Goal: Find specific page/section: Find specific page/section

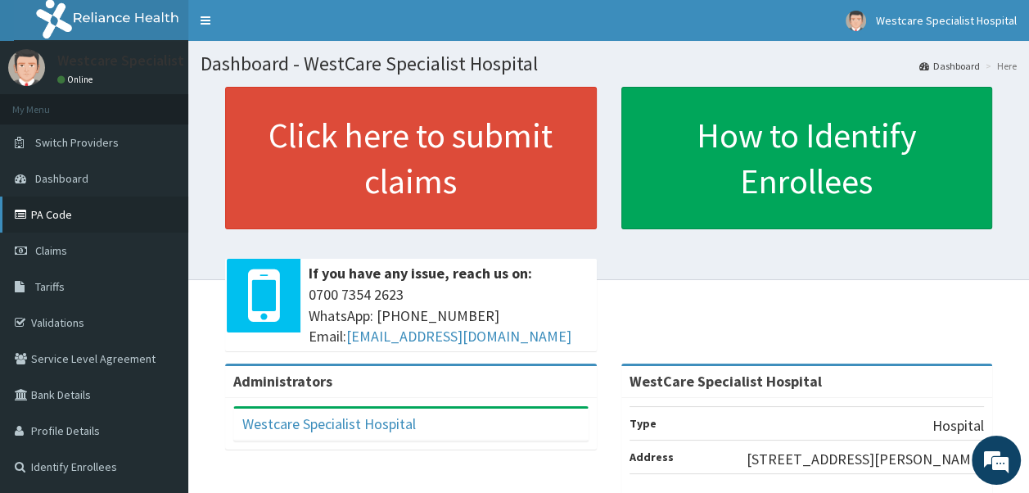
click at [72, 219] on link "PA Code" at bounding box center [94, 215] width 188 height 36
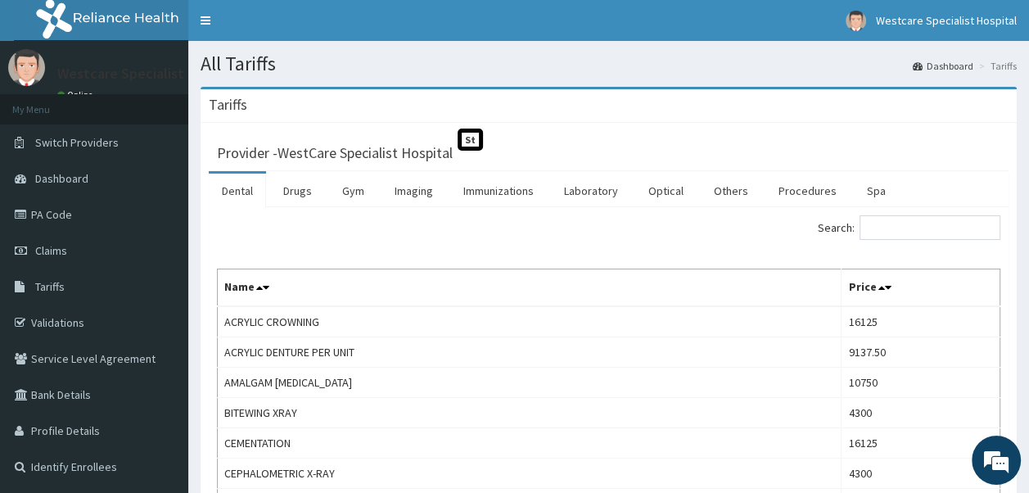
click at [239, 188] on link "Dental" at bounding box center [237, 191] width 57 height 34
click at [239, 192] on link "Dental" at bounding box center [237, 191] width 57 height 34
click at [227, 188] on link "Dental" at bounding box center [237, 191] width 57 height 34
click at [510, 198] on link "Immunizations" at bounding box center [498, 191] width 97 height 34
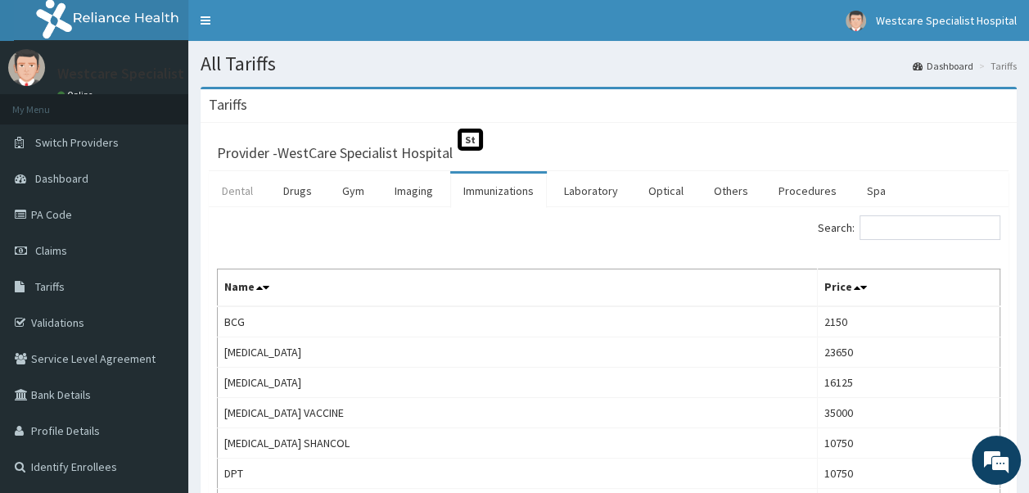
click at [228, 196] on link "Dental" at bounding box center [237, 191] width 57 height 34
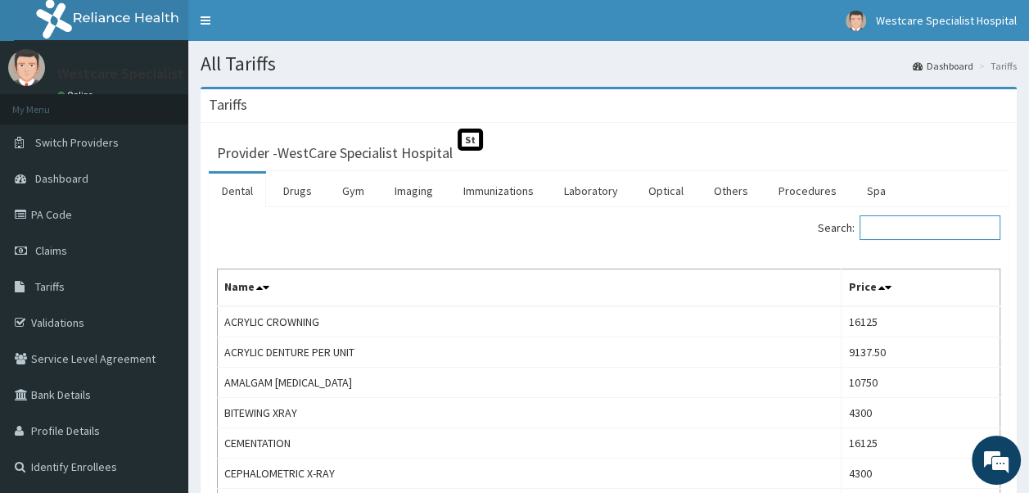
click at [894, 224] on input "Search:" at bounding box center [930, 227] width 141 height 25
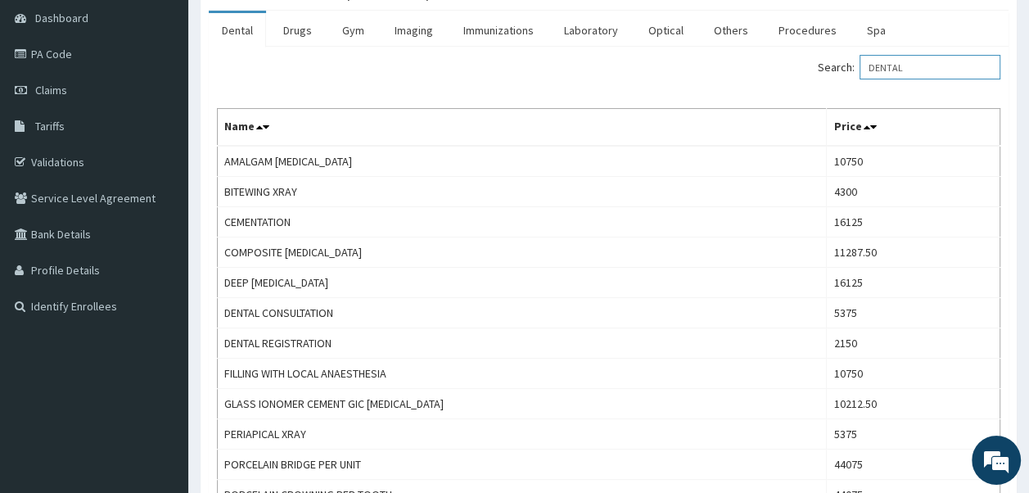
scroll to position [164, 0]
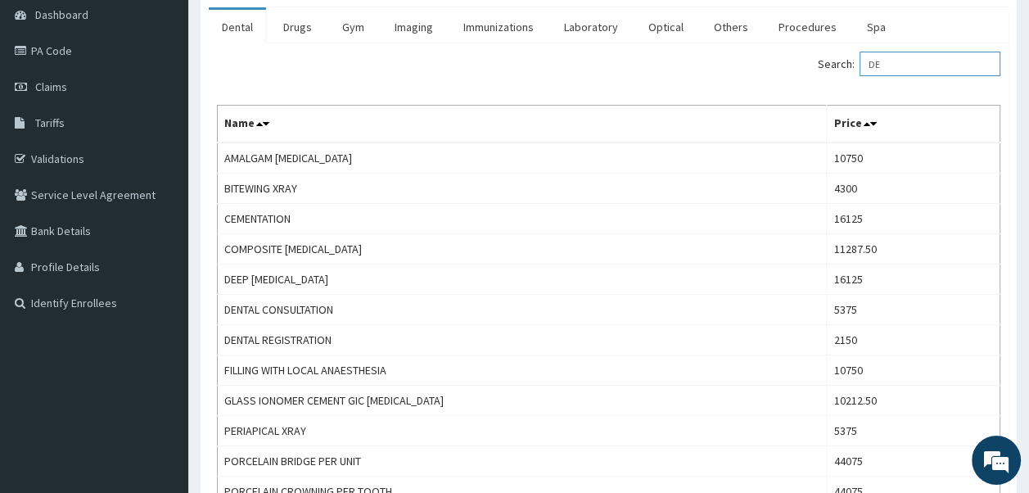
type input "D"
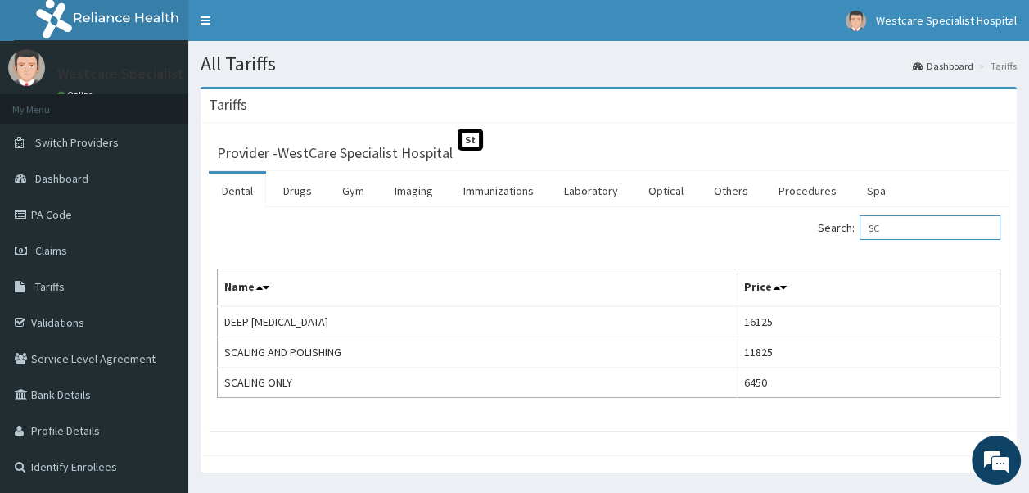
type input "S"
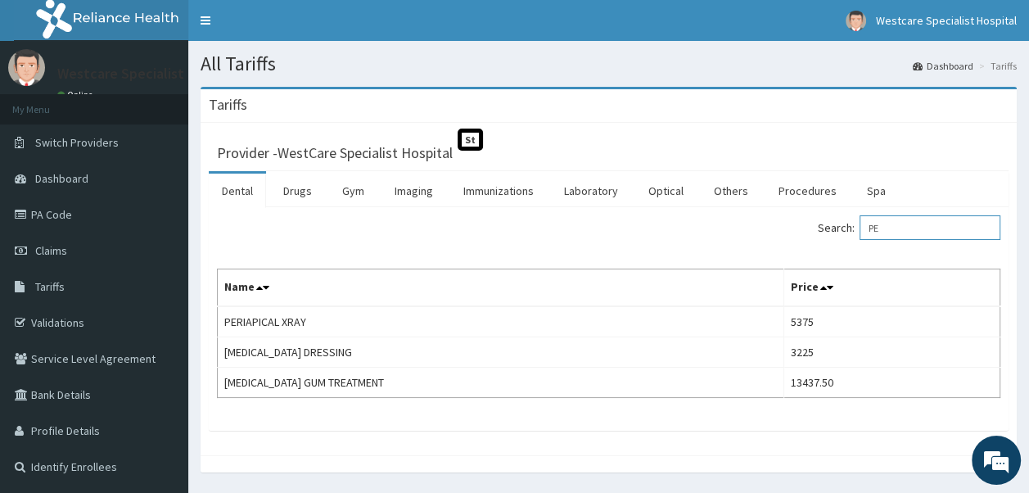
type input "P"
type input "EXT"
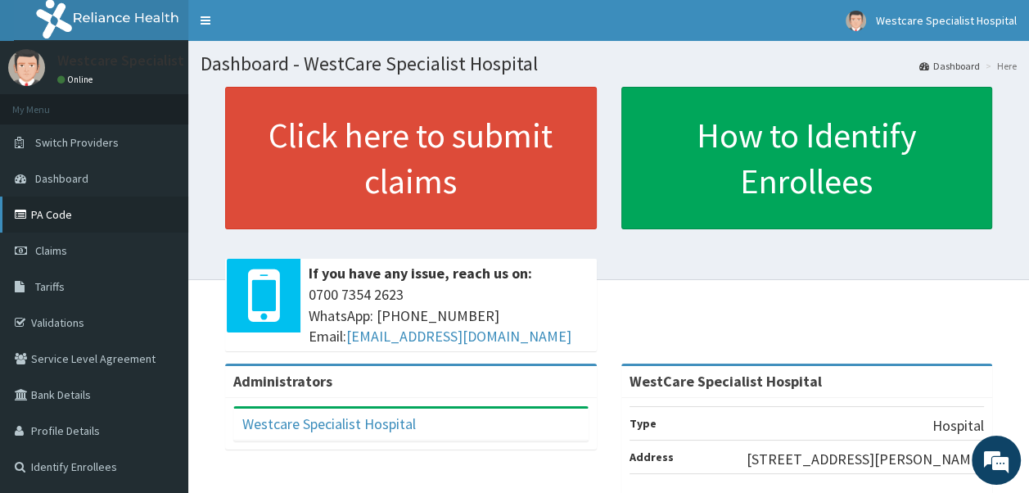
click at [64, 215] on link "PA Code" at bounding box center [94, 215] width 188 height 36
